Goal: Transaction & Acquisition: Purchase product/service

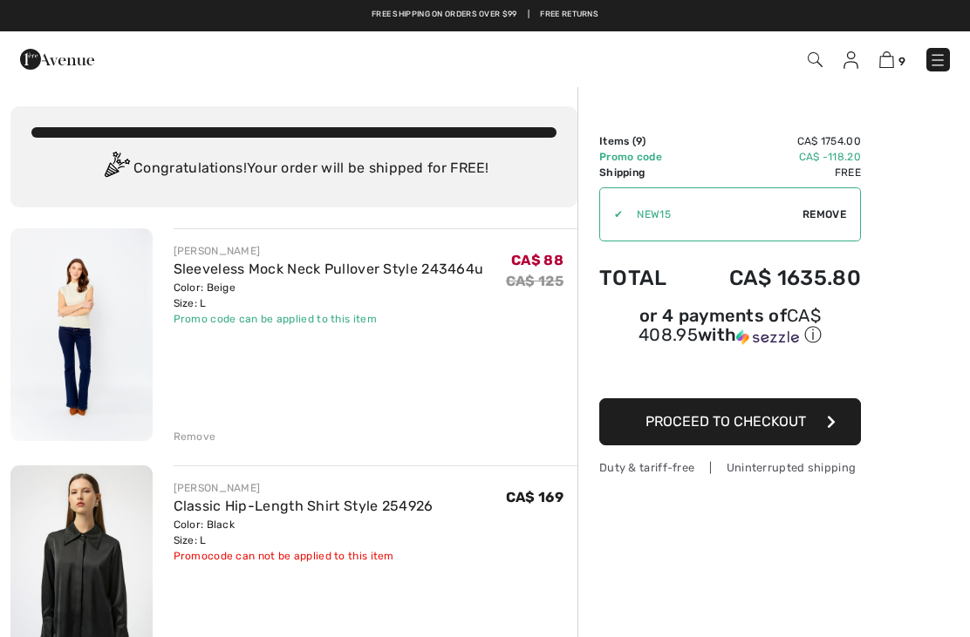
click at [44, 65] on img at bounding box center [57, 59] width 74 height 35
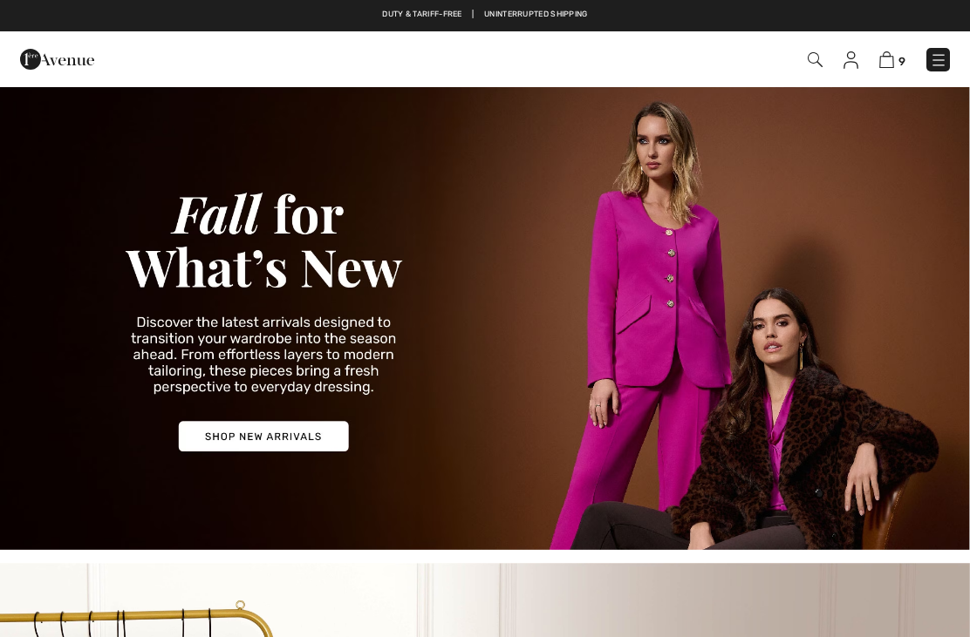
checkbox input "true"
click at [275, 441] on img at bounding box center [485, 317] width 970 height 465
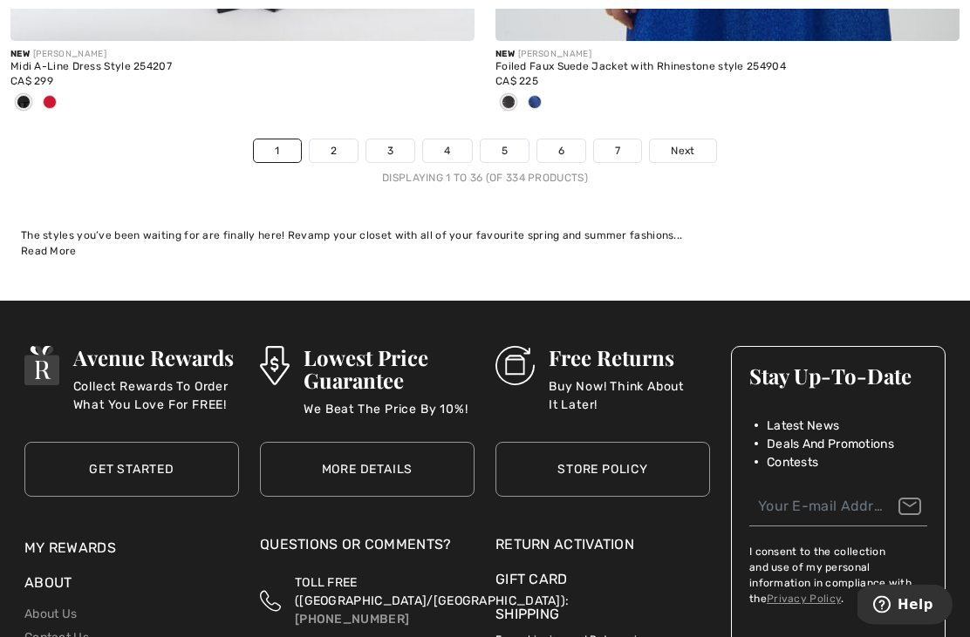
scroll to position [14532, 0]
click at [341, 139] on link "2" at bounding box center [334, 150] width 48 height 23
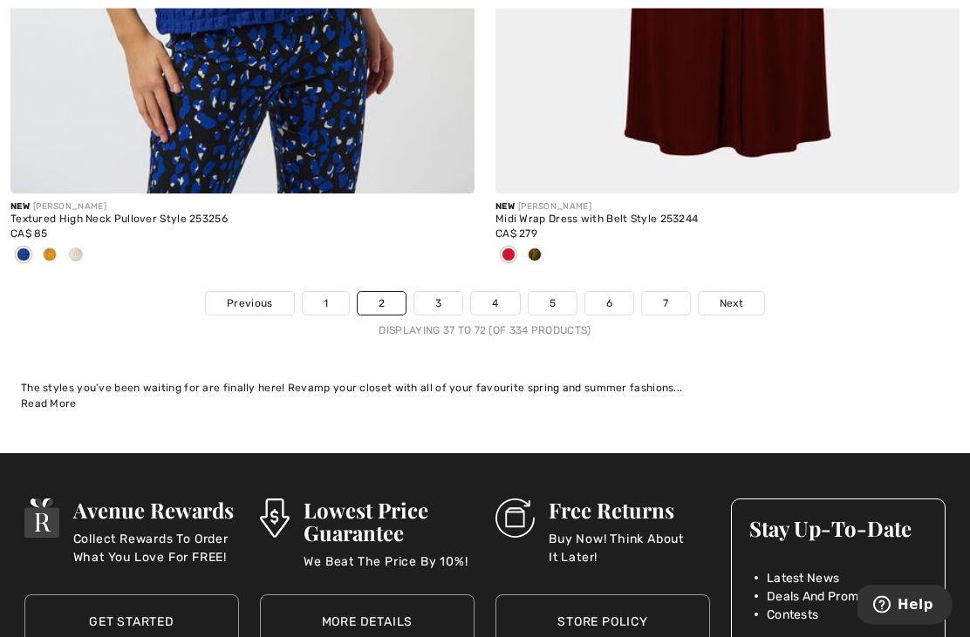
scroll to position [14293, 0]
click at [442, 292] on link "3" at bounding box center [438, 303] width 48 height 23
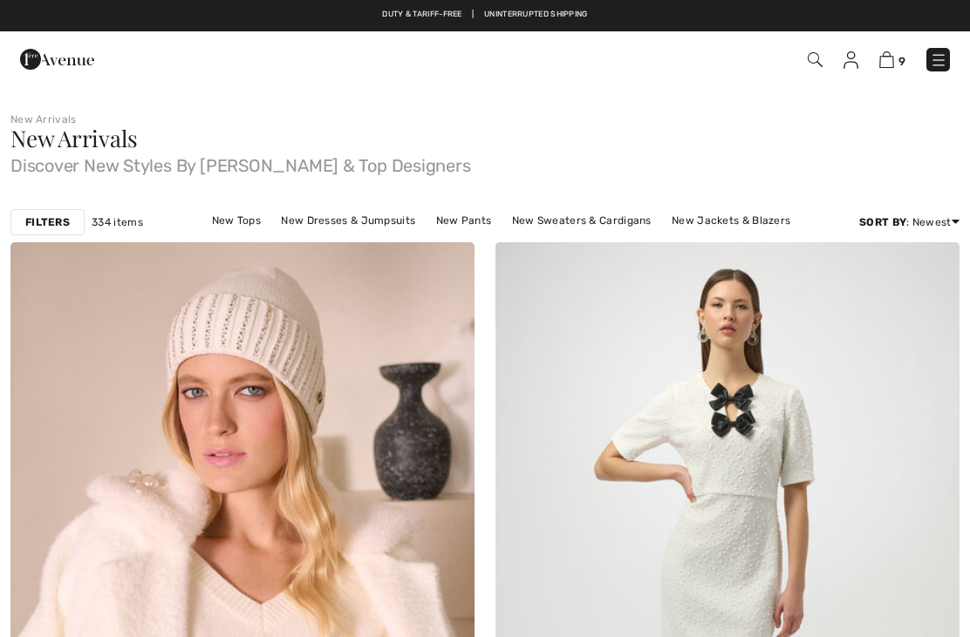
checkbox input "true"
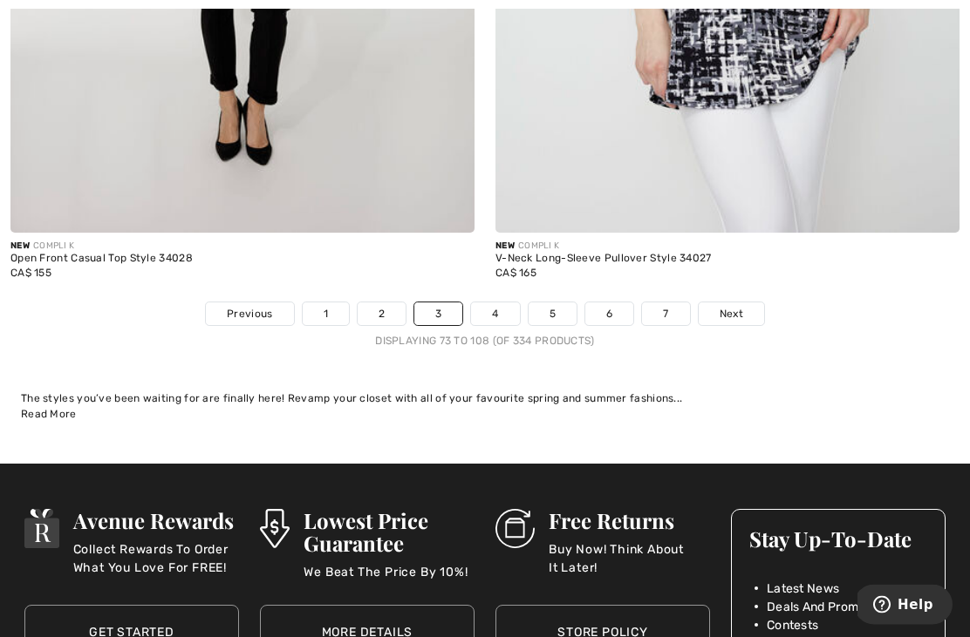
scroll to position [14197, 0]
click at [499, 303] on link "4" at bounding box center [495, 314] width 48 height 23
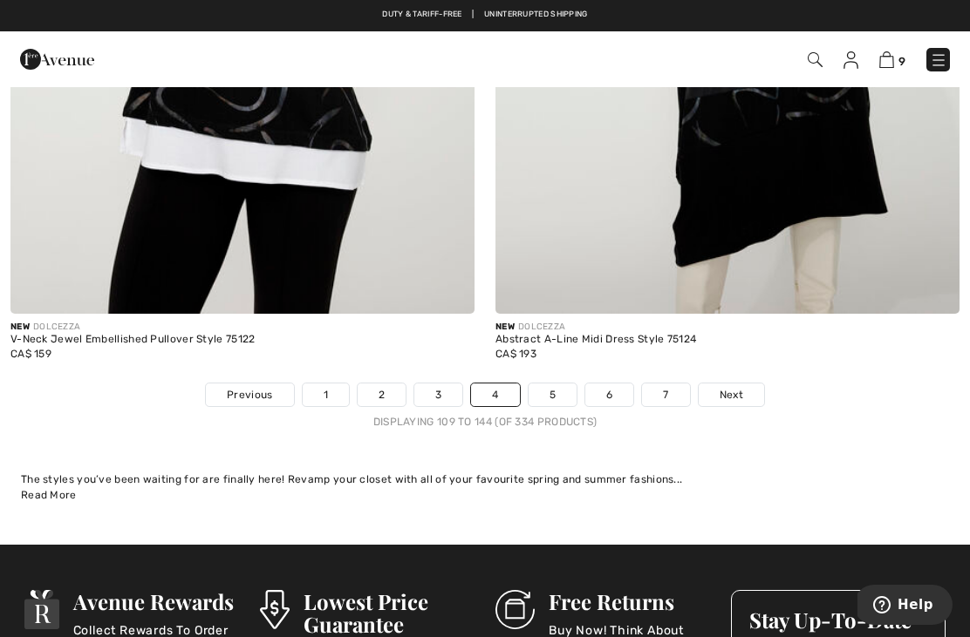
scroll to position [13999, 0]
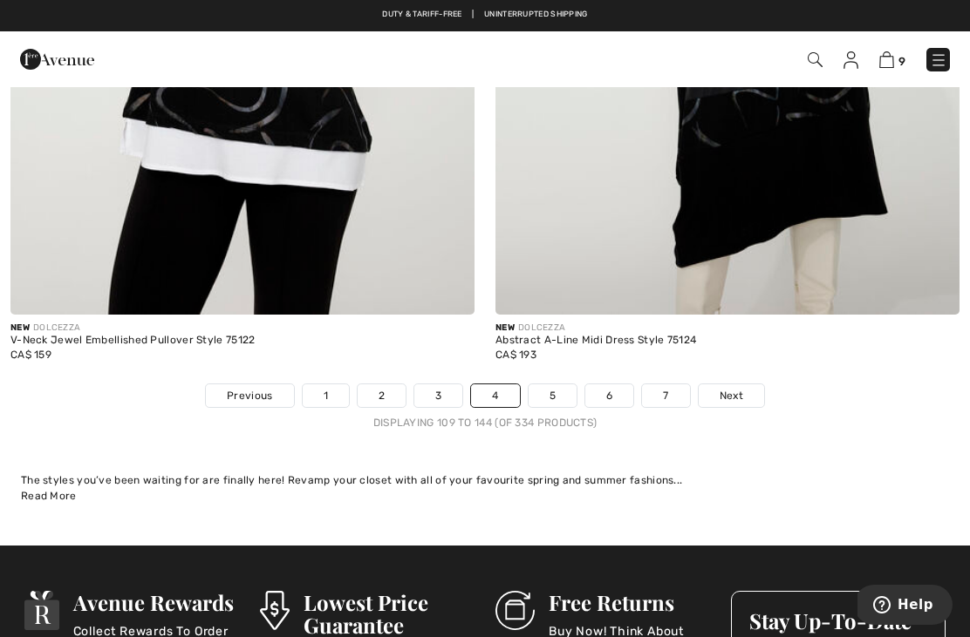
click at [560, 386] on link "5" at bounding box center [552, 395] width 48 height 23
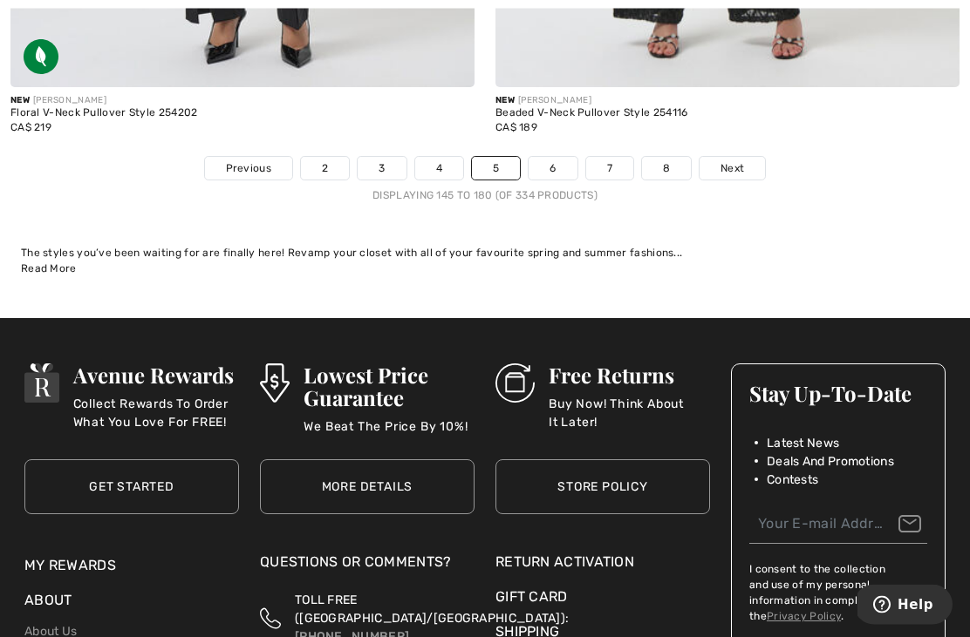
scroll to position [14227, 0]
click at [559, 157] on link "6" at bounding box center [552, 168] width 48 height 23
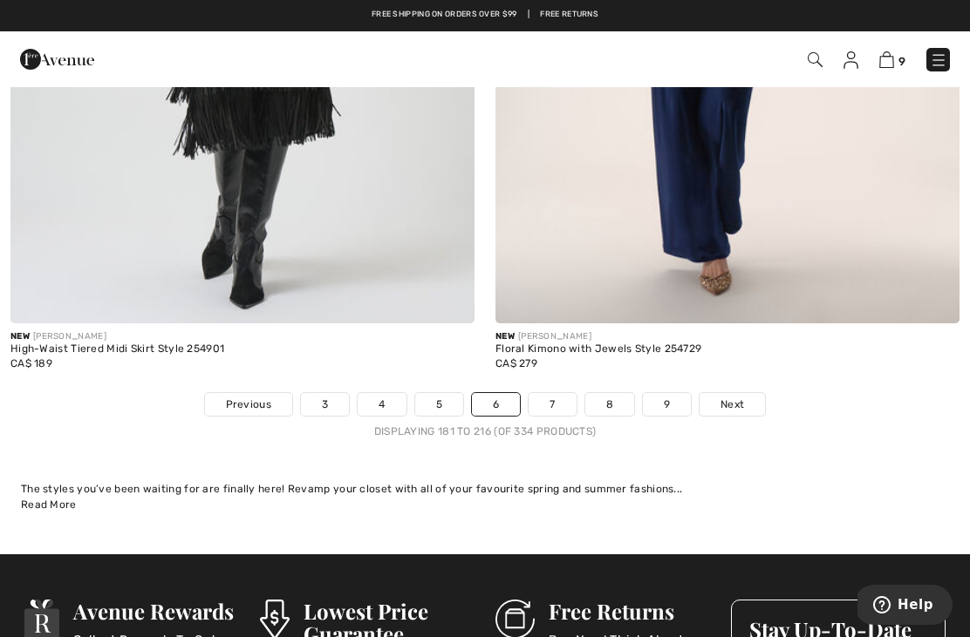
scroll to position [14239, 0]
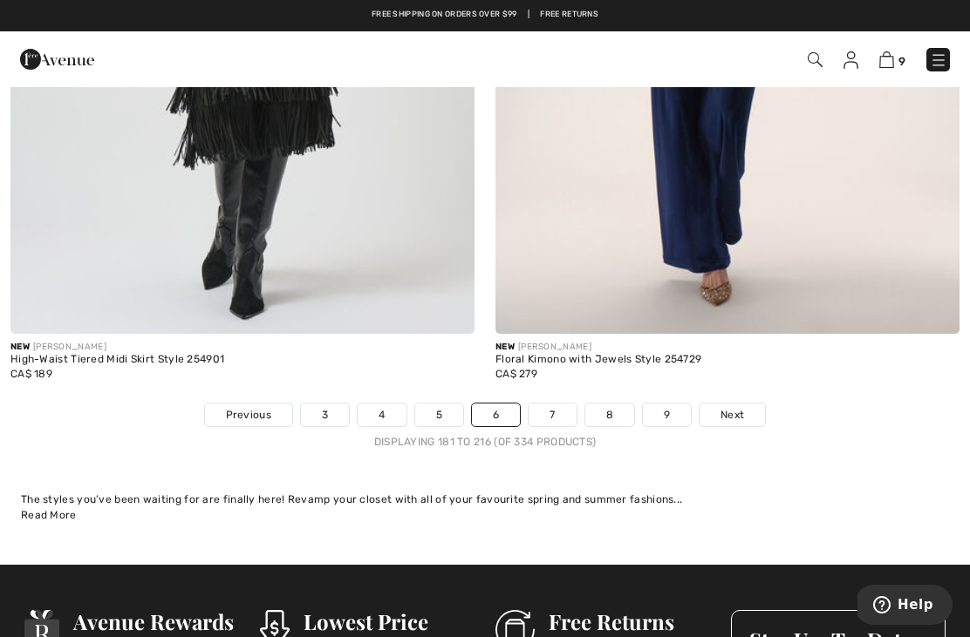
click at [562, 404] on link "7" at bounding box center [551, 415] width 47 height 23
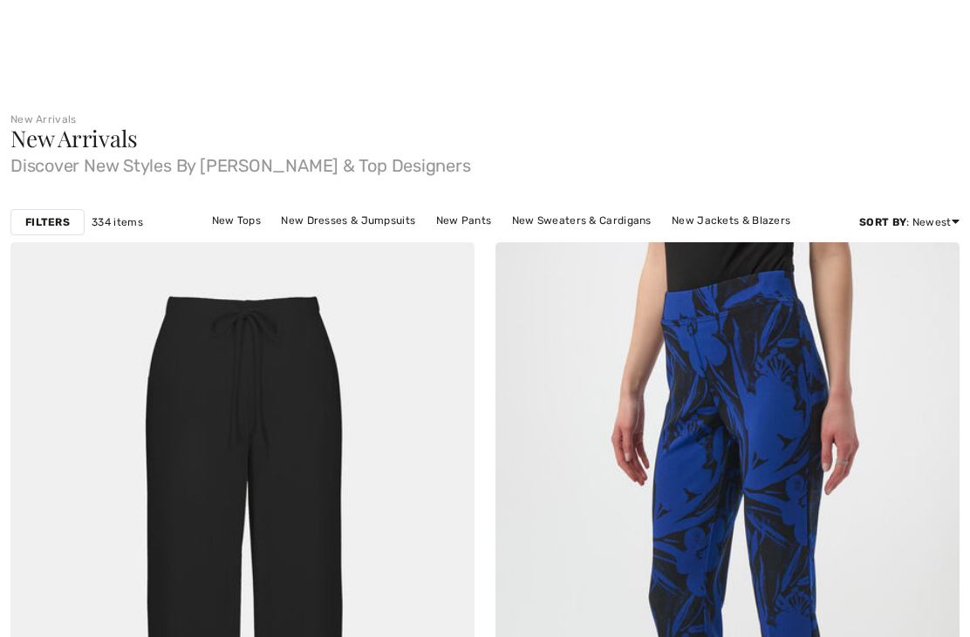
checkbox input "true"
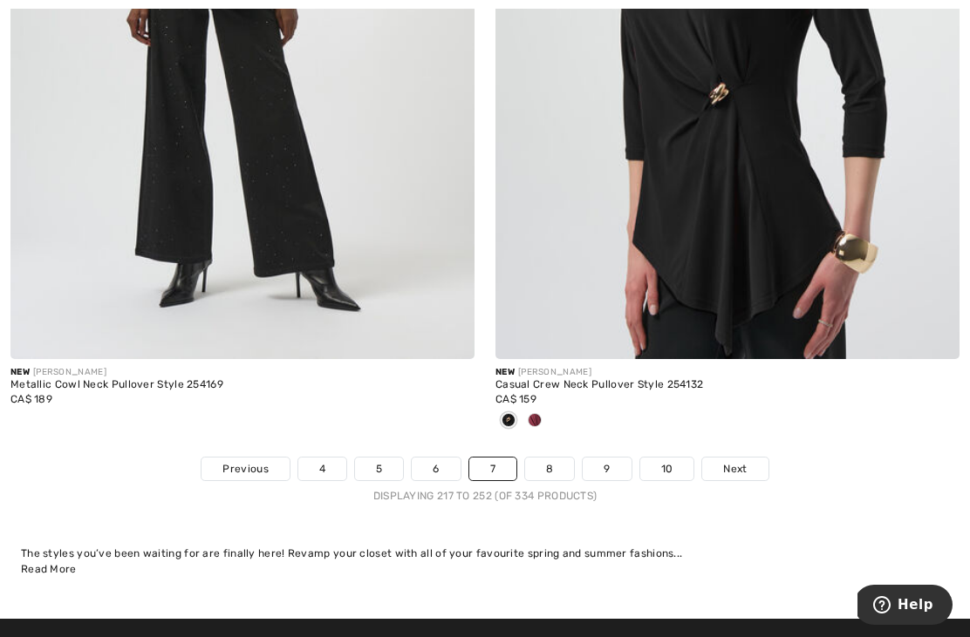
scroll to position [14132, 0]
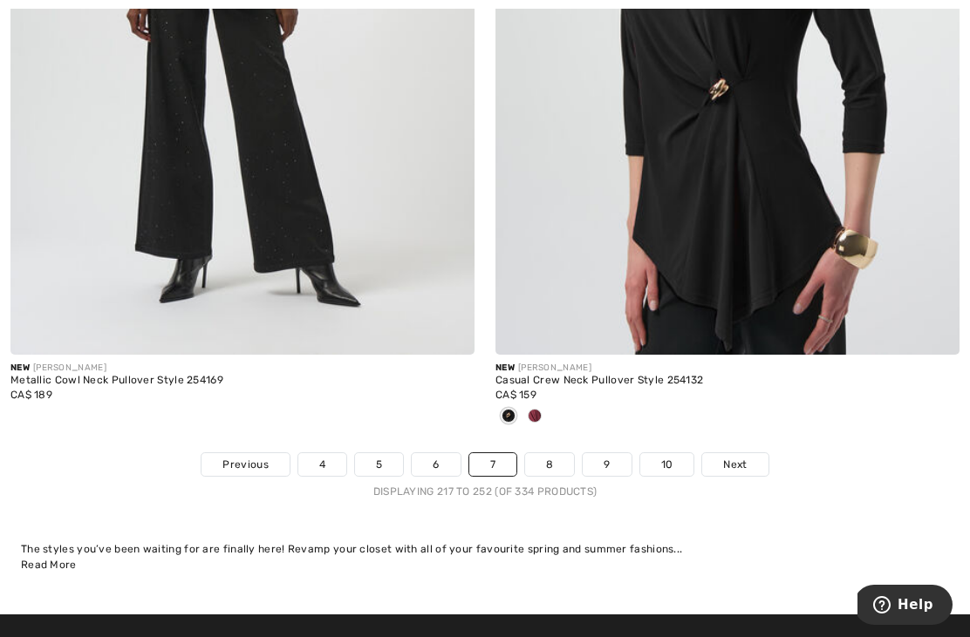
click at [555, 457] on link "8" at bounding box center [549, 464] width 49 height 23
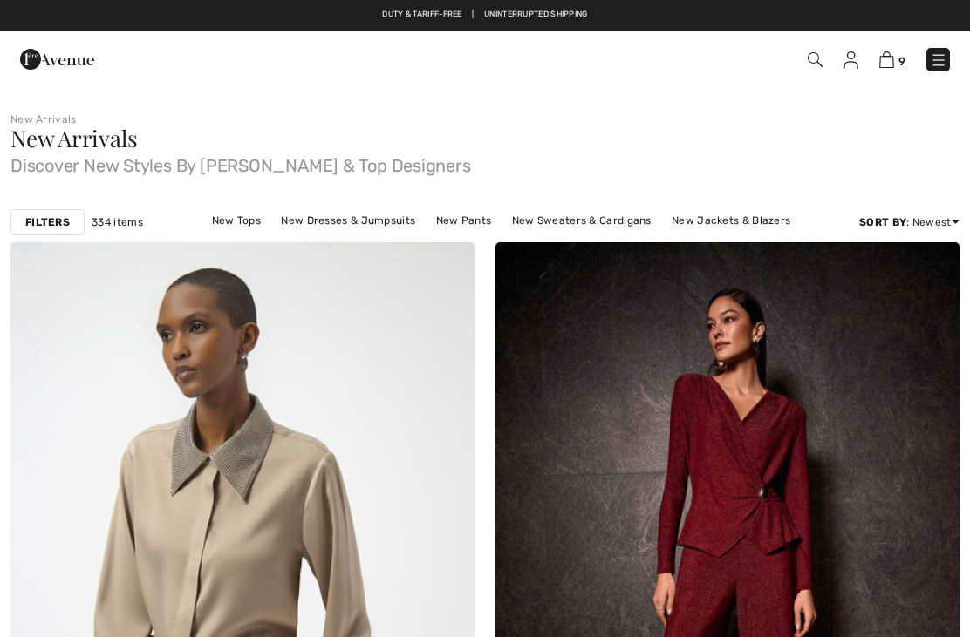
checkbox input "true"
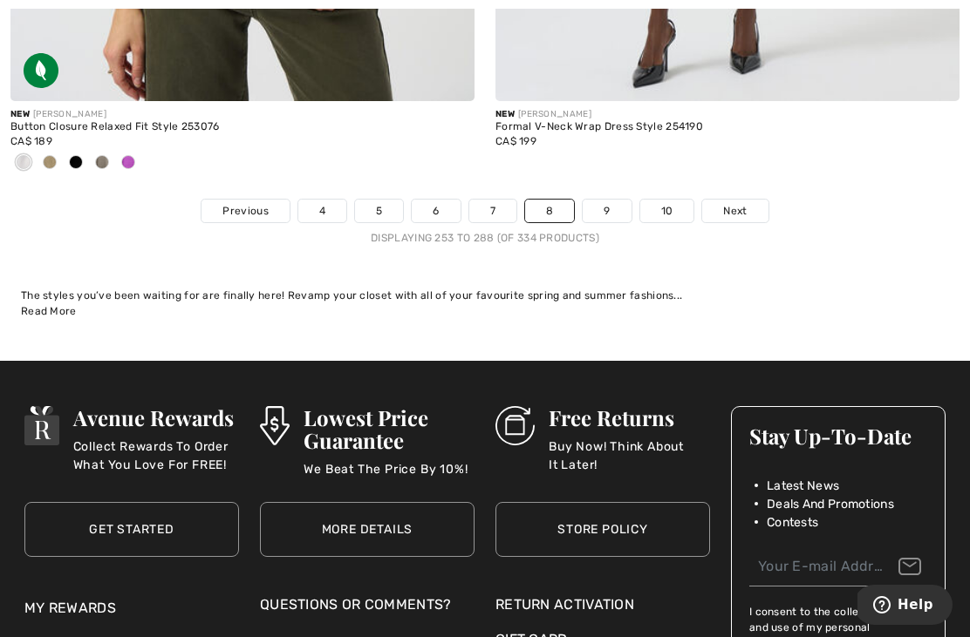
scroll to position [14419, 0]
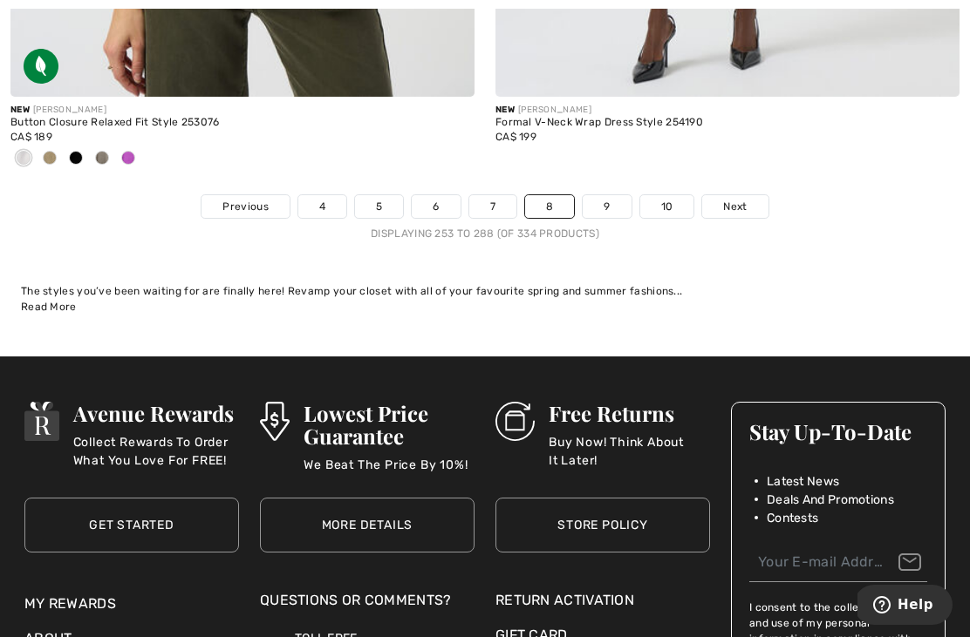
click at [626, 196] on link "9" at bounding box center [606, 206] width 48 height 23
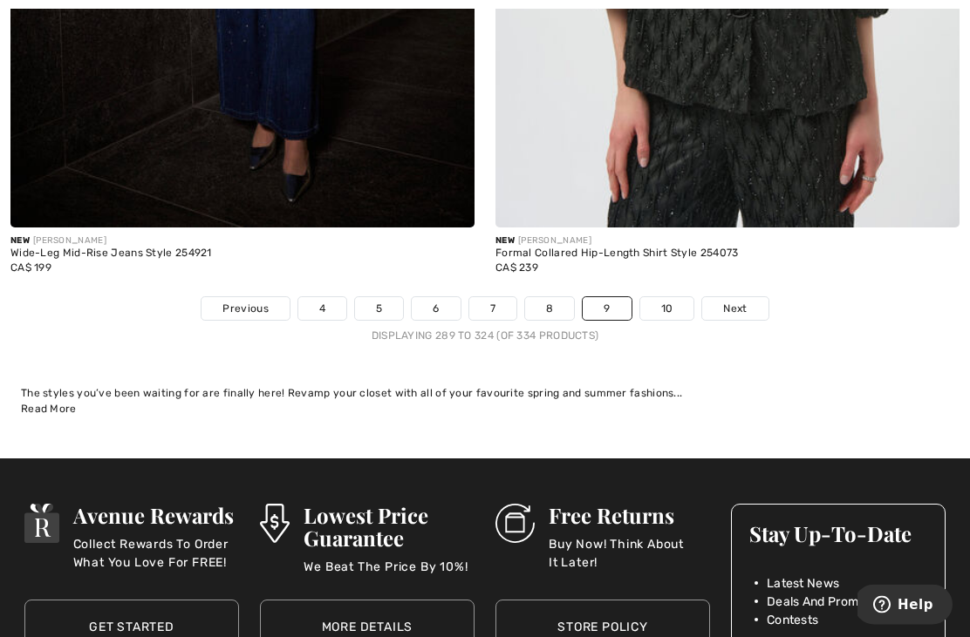
scroll to position [14202, 0]
click at [673, 305] on link "10" at bounding box center [667, 308] width 54 height 23
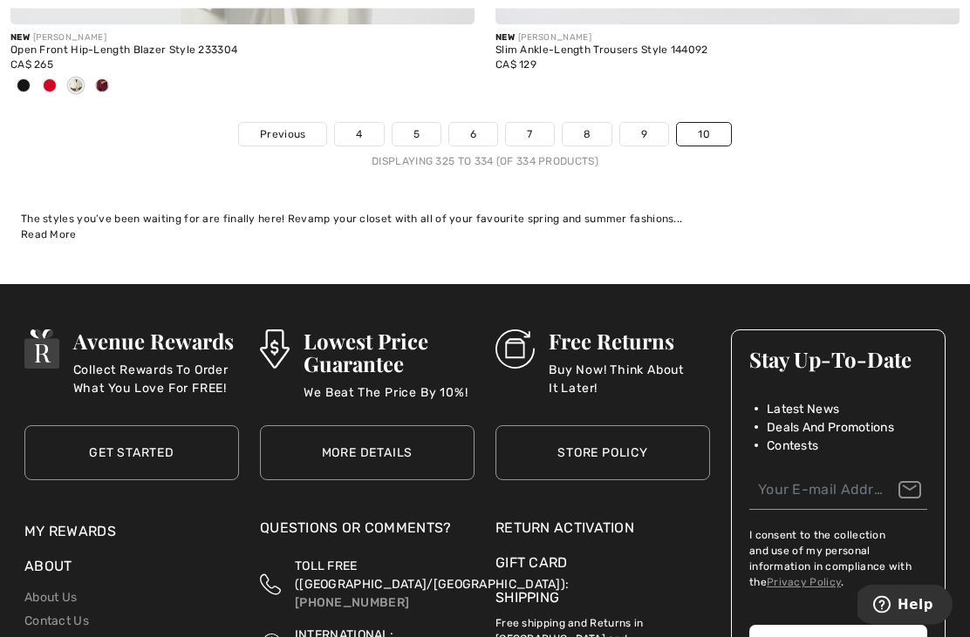
scroll to position [4041, 0]
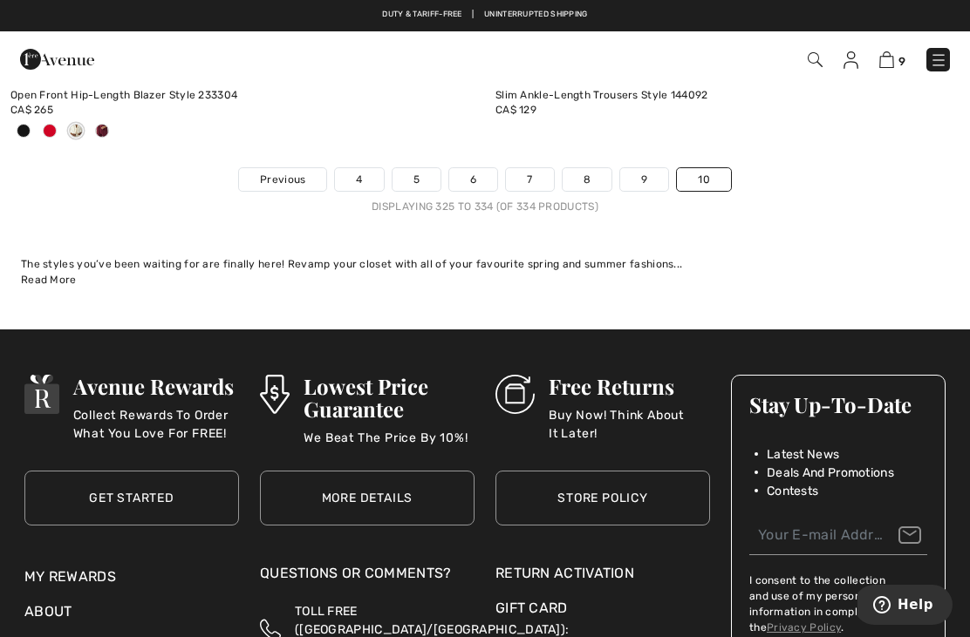
click at [286, 185] on link "Previous" at bounding box center [282, 179] width 87 height 23
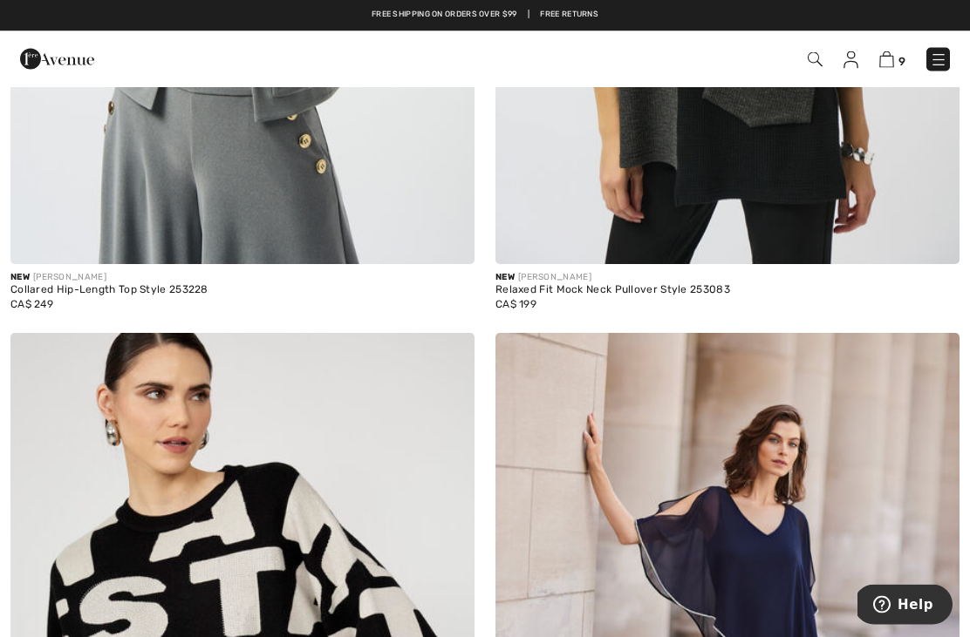
scroll to position [674, 0]
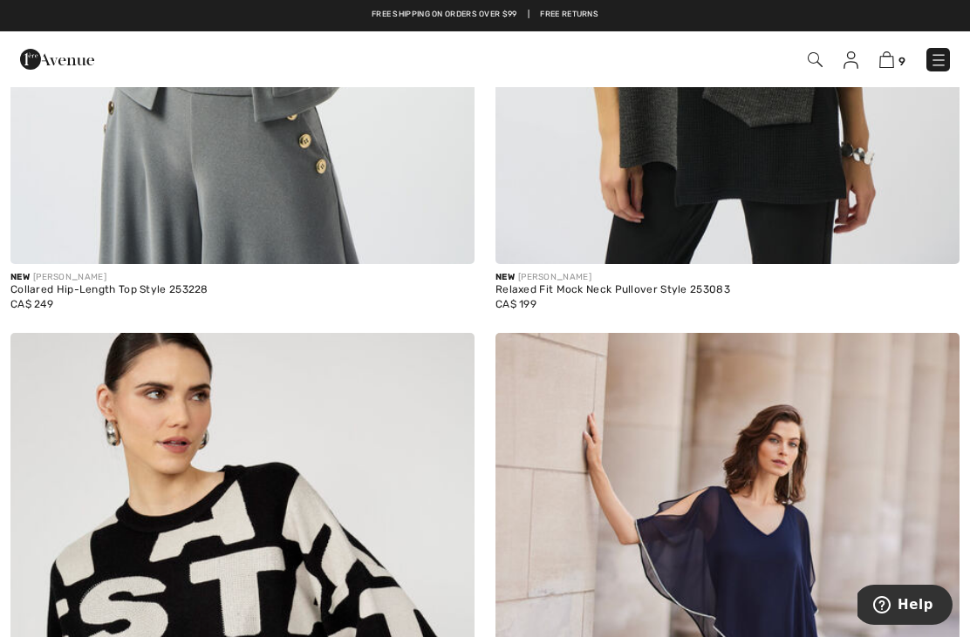
click at [931, 67] on img at bounding box center [937, 59] width 17 height 17
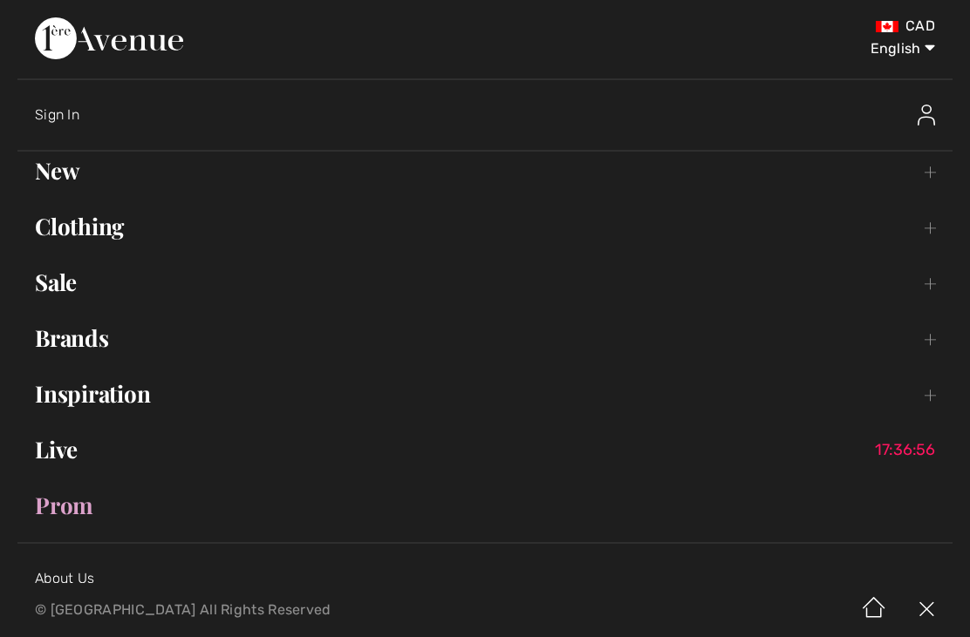
click at [924, 344] on link "Brands Open submenu" at bounding box center [484, 338] width 935 height 38
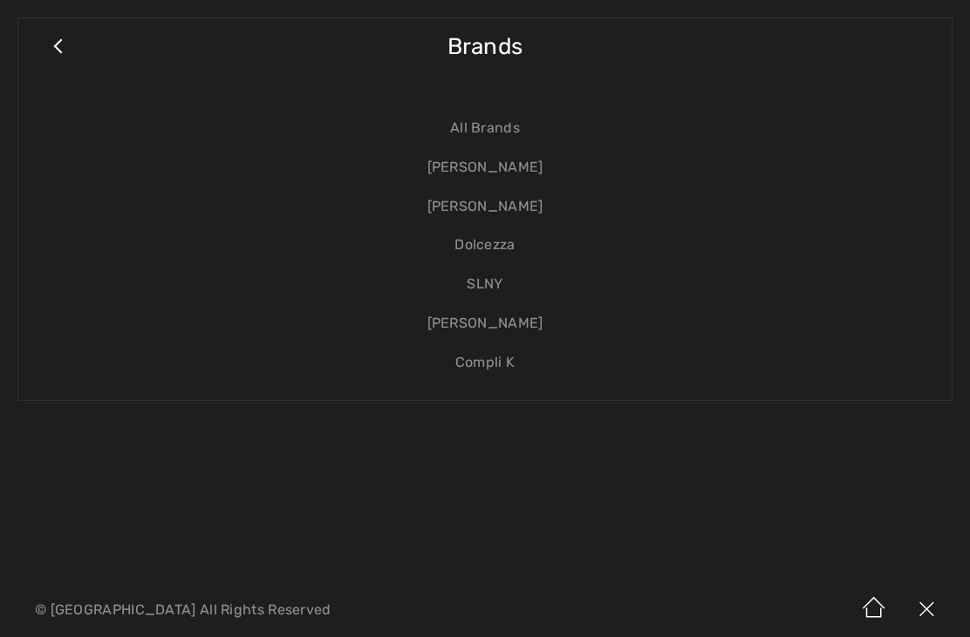
click at [515, 173] on link "[PERSON_NAME]" at bounding box center [485, 167] width 898 height 39
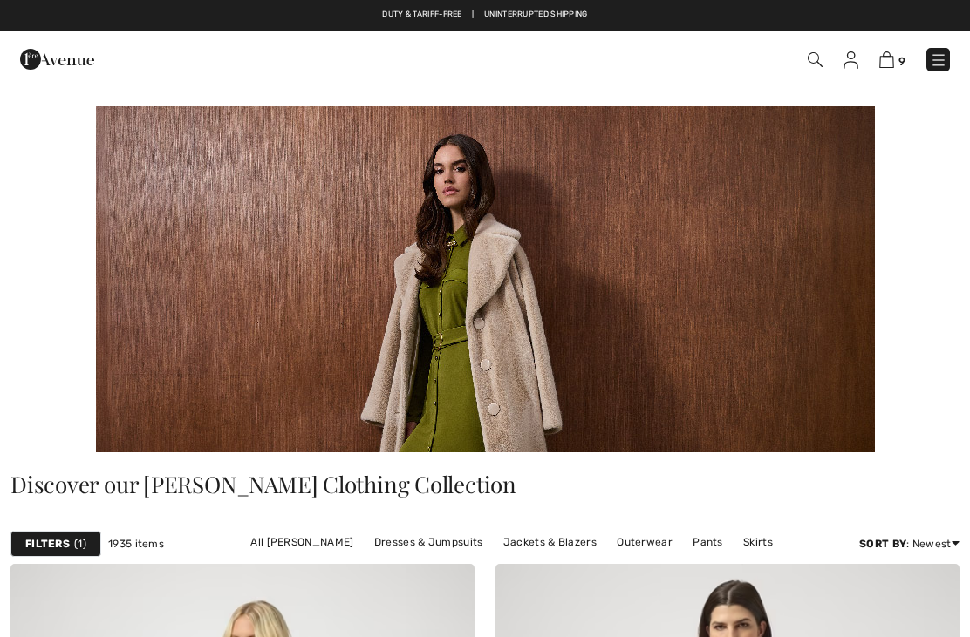
checkbox input "true"
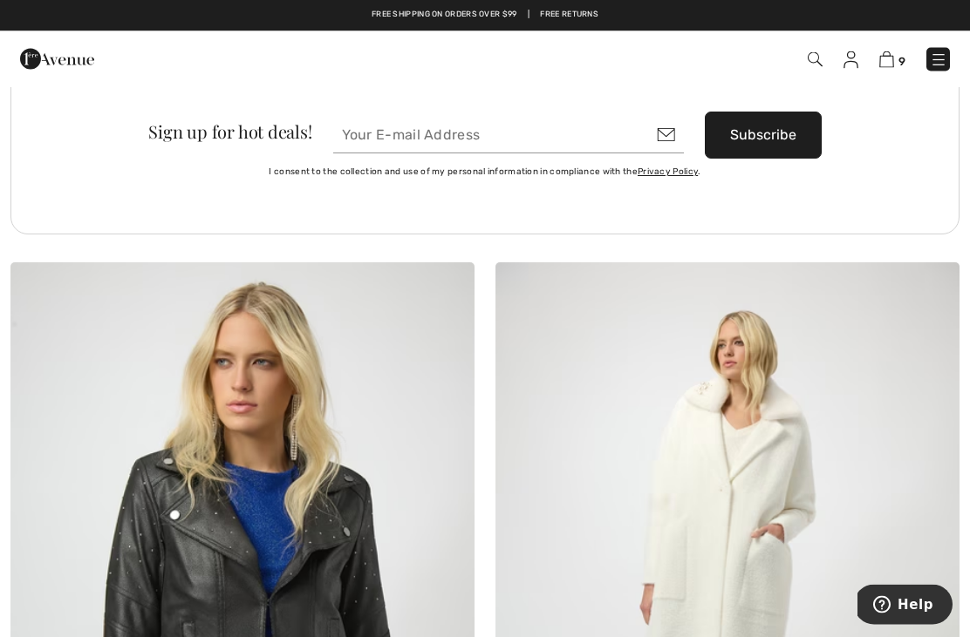
scroll to position [9958, 0]
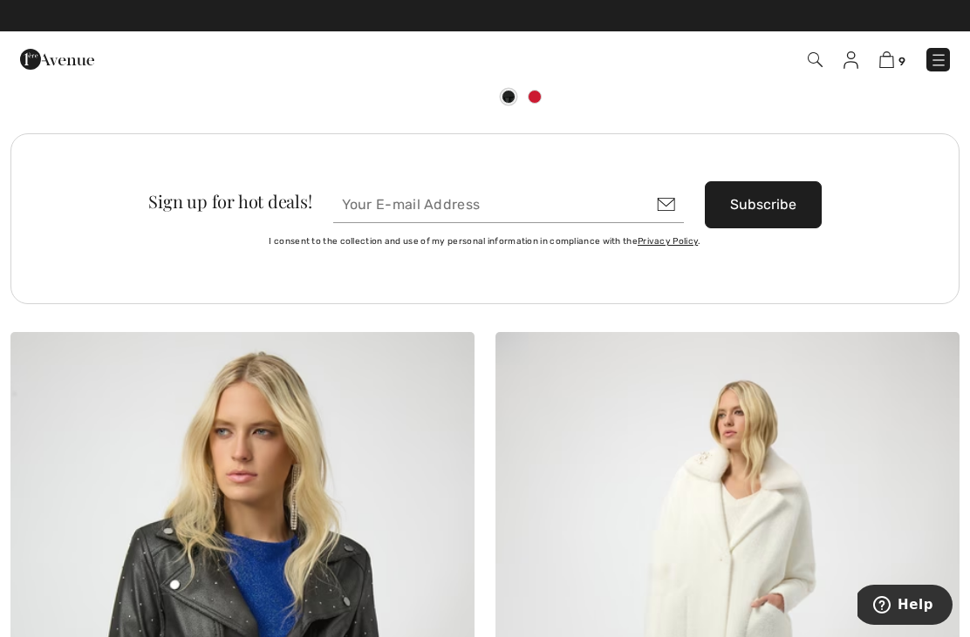
click at [940, 66] on img at bounding box center [937, 59] width 17 height 17
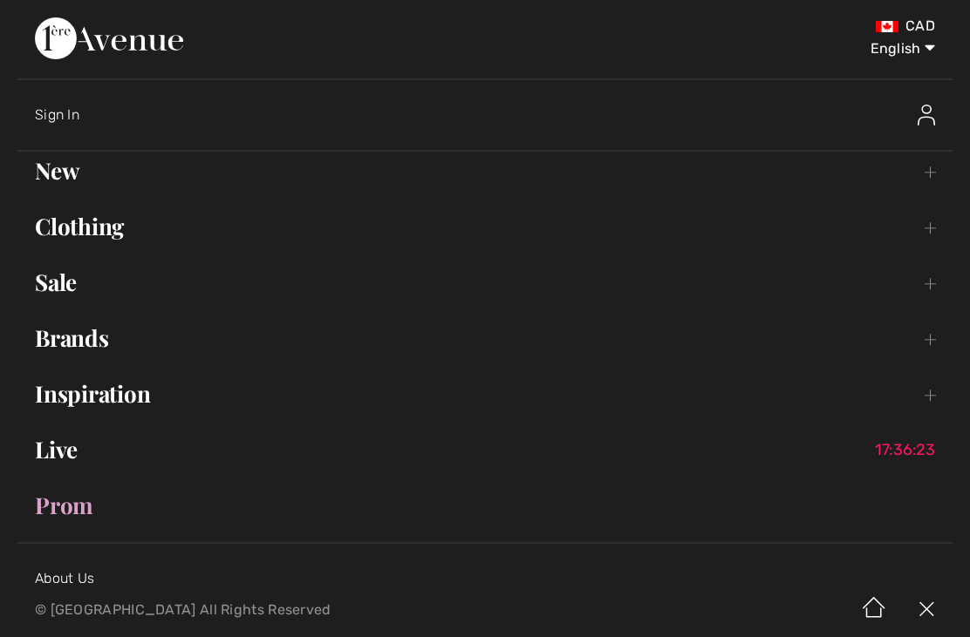
click at [923, 238] on link "Clothing Toggle submenu" at bounding box center [484, 227] width 935 height 38
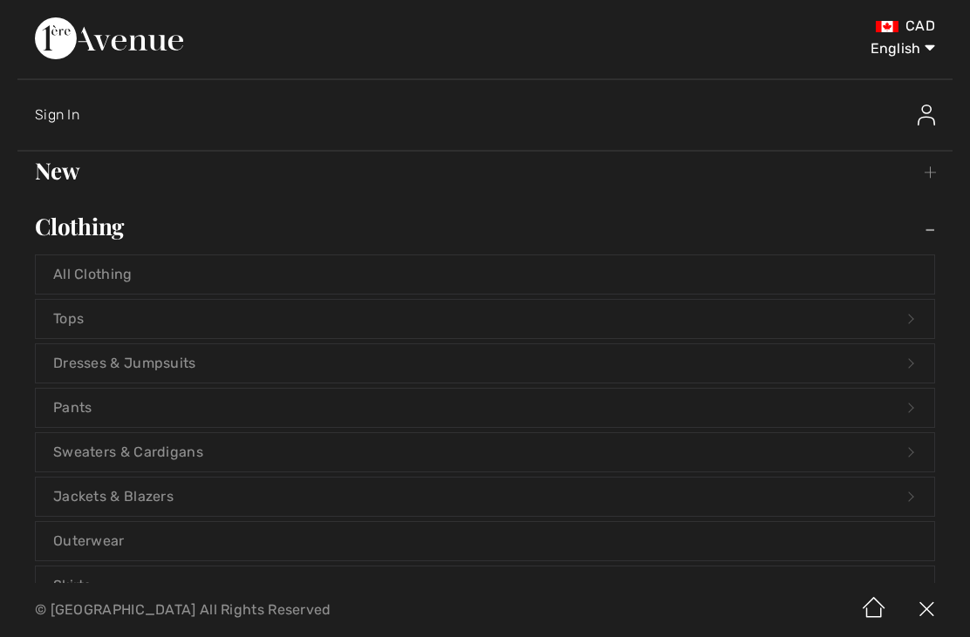
click at [187, 504] on link "Jackets & Blazers Open submenu" at bounding box center [485, 497] width 898 height 38
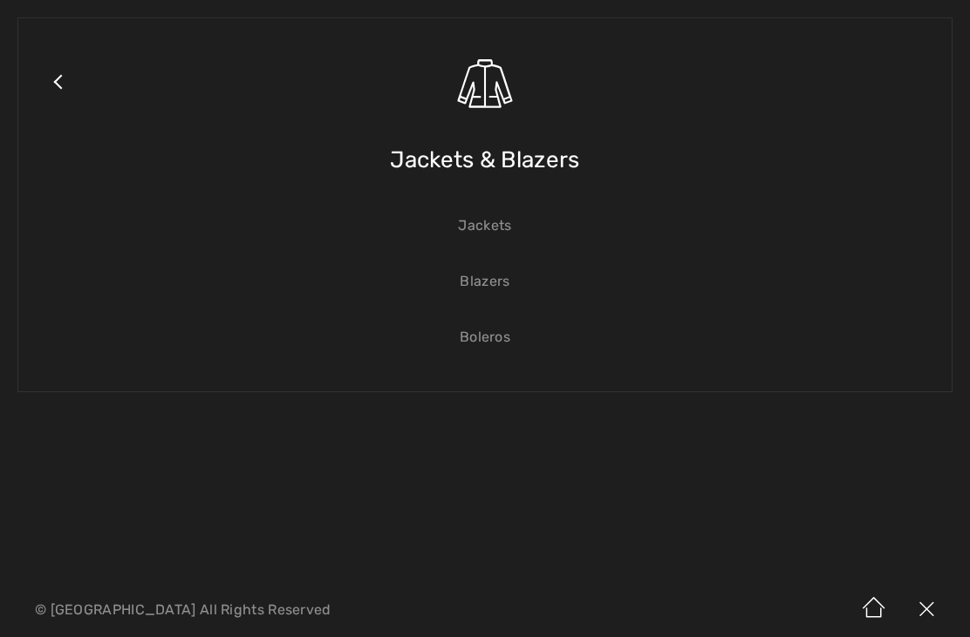
click at [493, 229] on link "Jackets" at bounding box center [485, 226] width 898 height 38
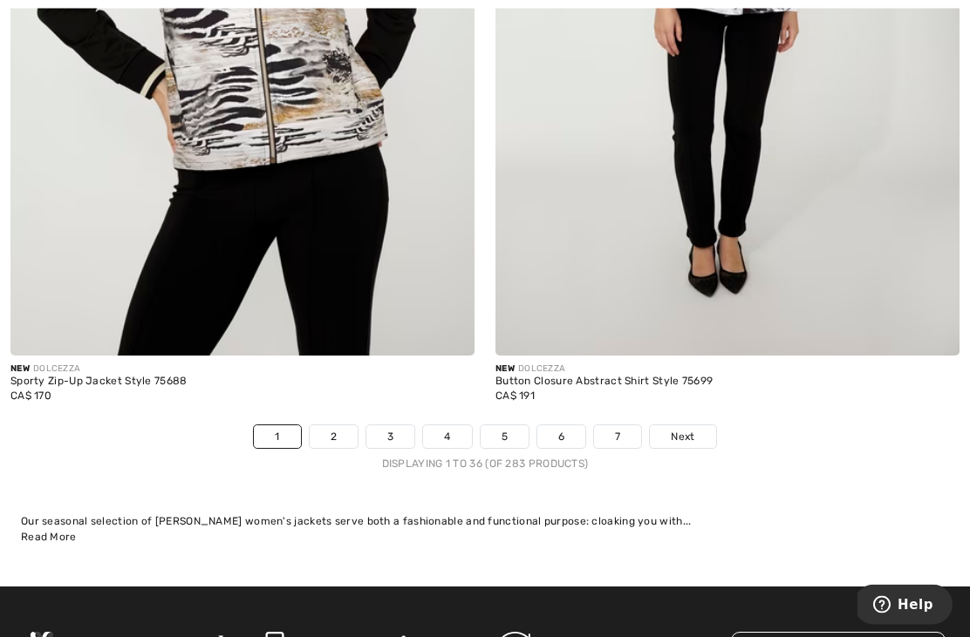
scroll to position [14078, 0]
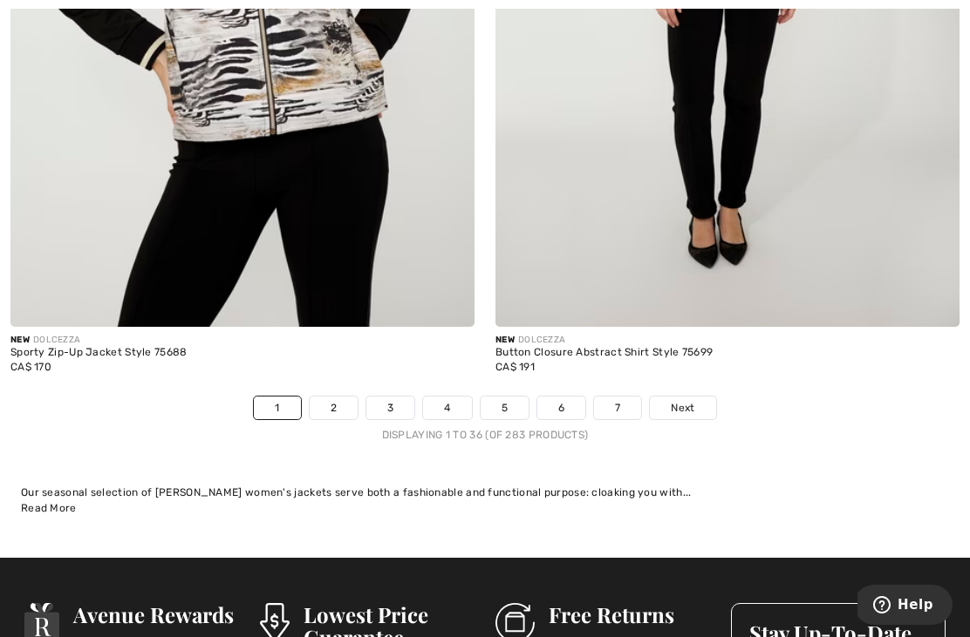
click at [336, 405] on link "2" at bounding box center [334, 408] width 48 height 23
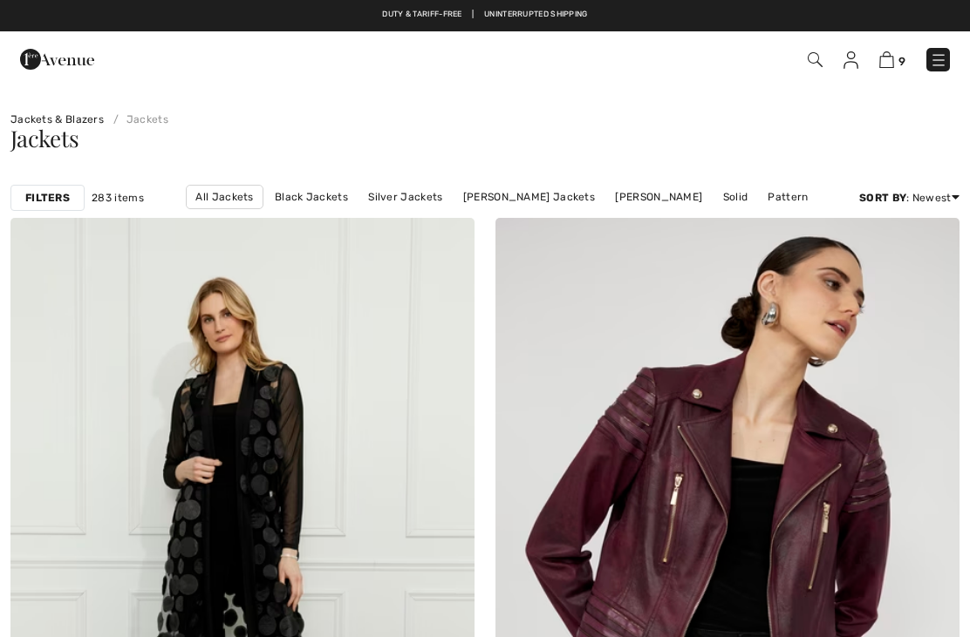
checkbox input "true"
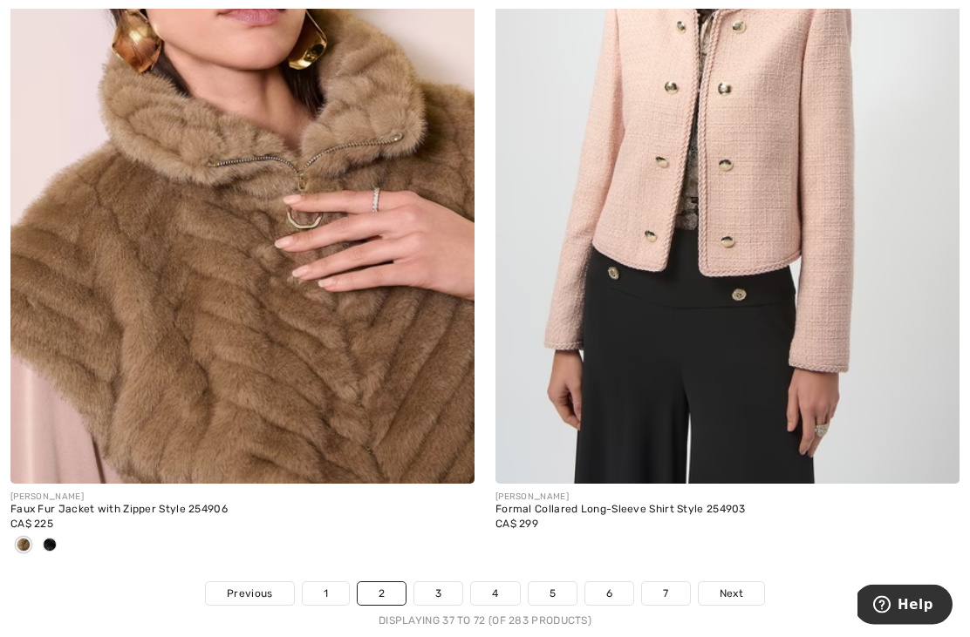
scroll to position [14008, 0]
click at [129, 397] on img at bounding box center [242, 135] width 464 height 696
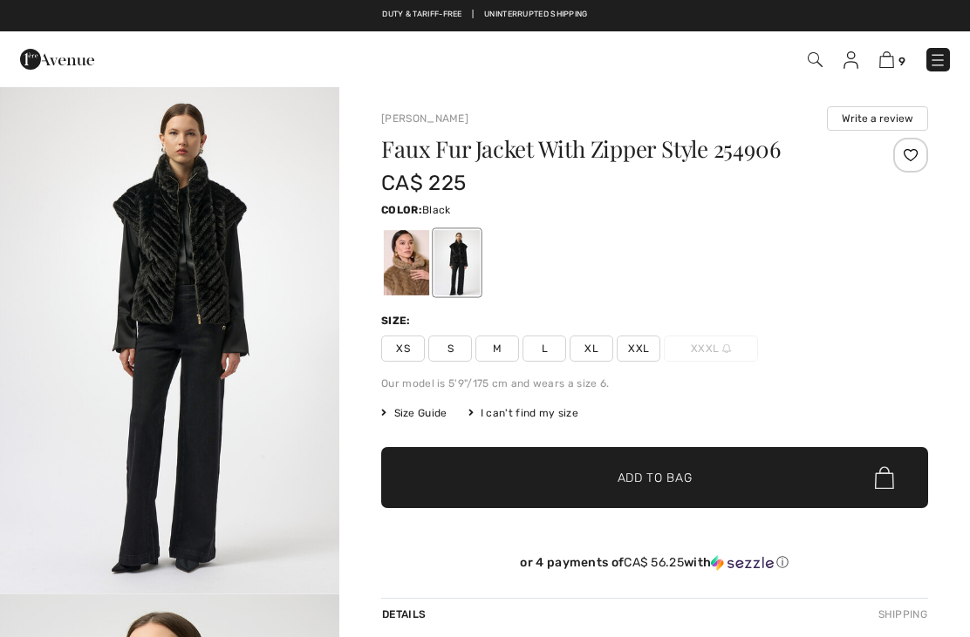
checkbox input "true"
click at [419, 419] on span "Size Guide" at bounding box center [413, 413] width 65 height 16
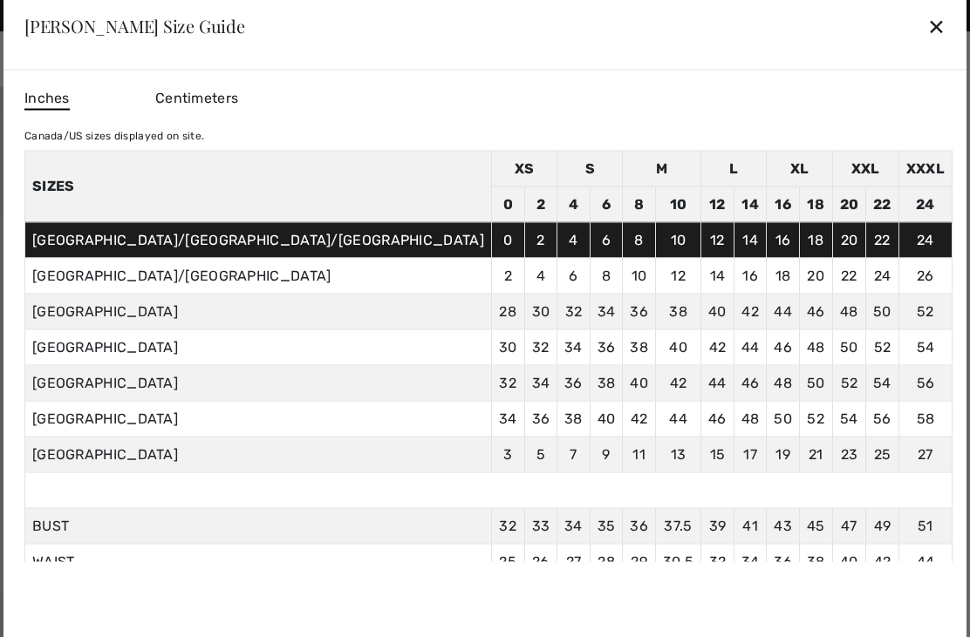
click at [927, 31] on div "✕" at bounding box center [936, 26] width 18 height 37
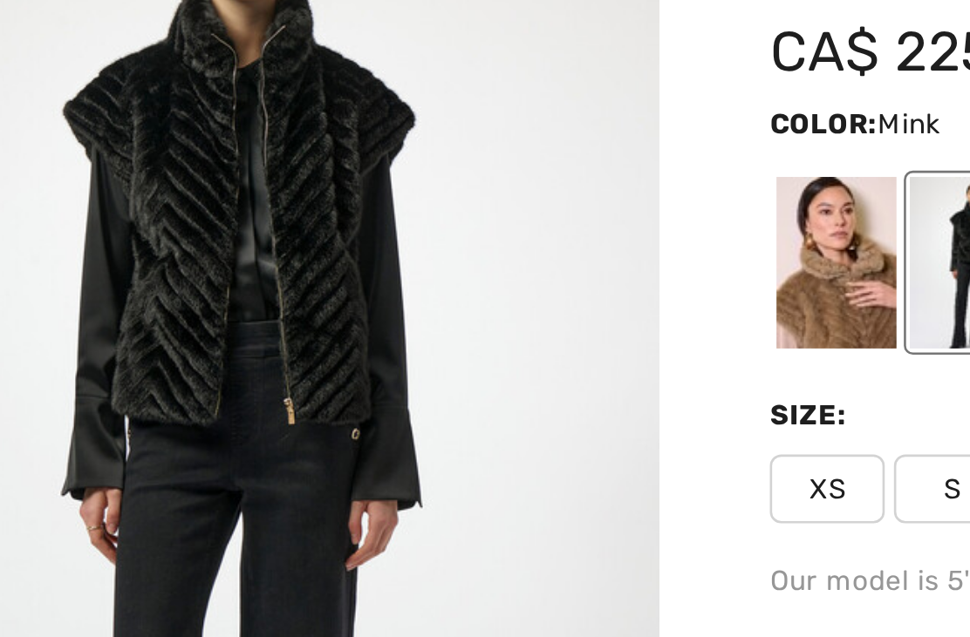
click at [384, 230] on div at bounding box center [406, 262] width 45 height 65
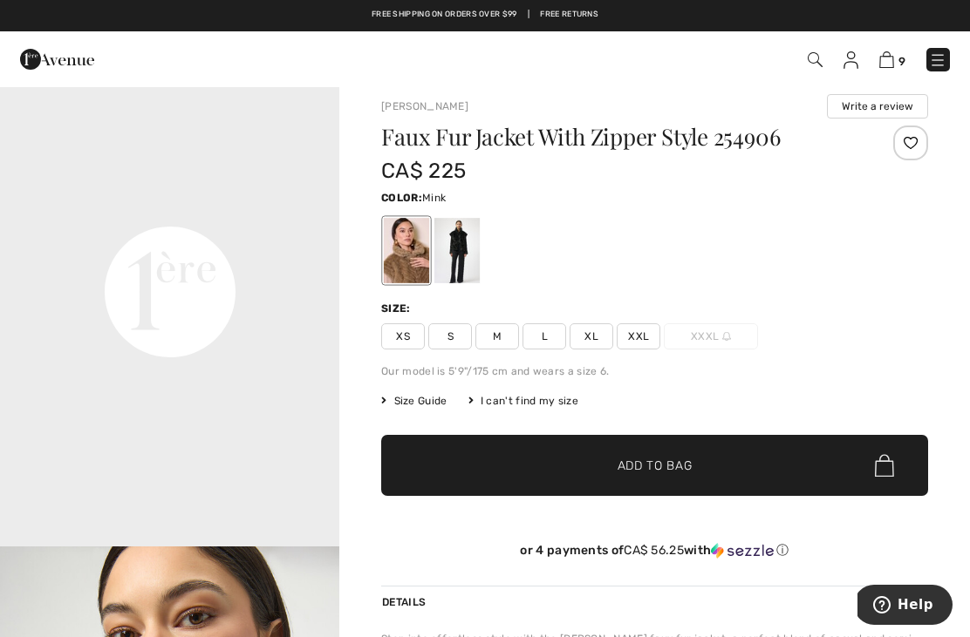
scroll to position [1049, 0]
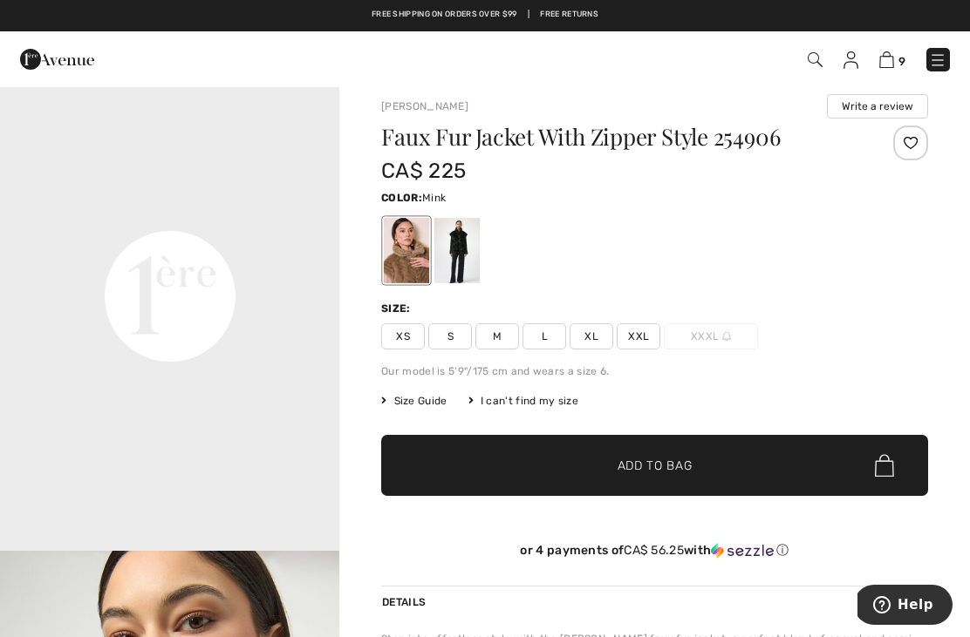
click at [472, 240] on div at bounding box center [456, 250] width 45 height 65
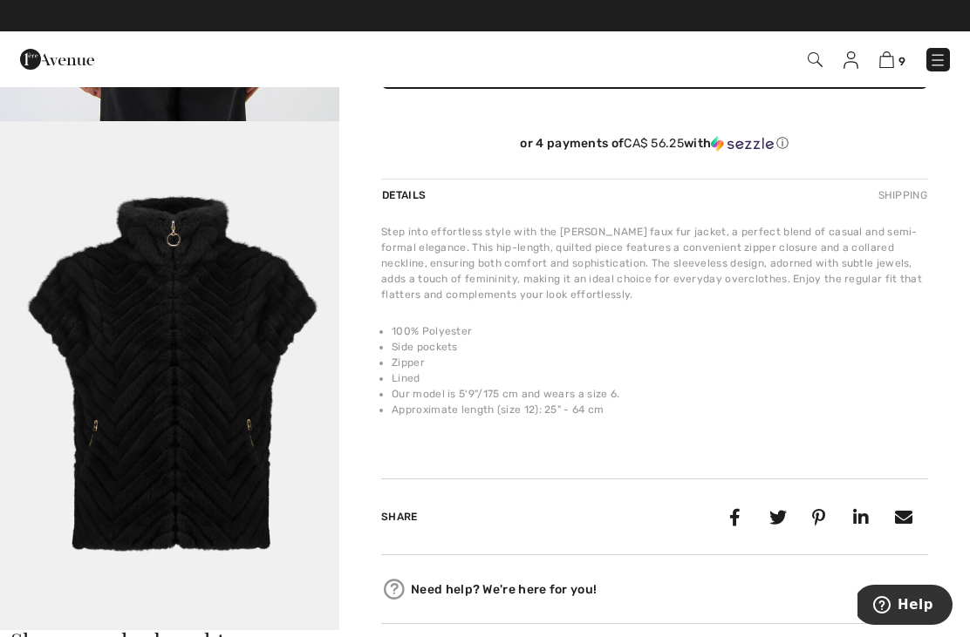
scroll to position [475, 0]
